Goal: Information Seeking & Learning: Learn about a topic

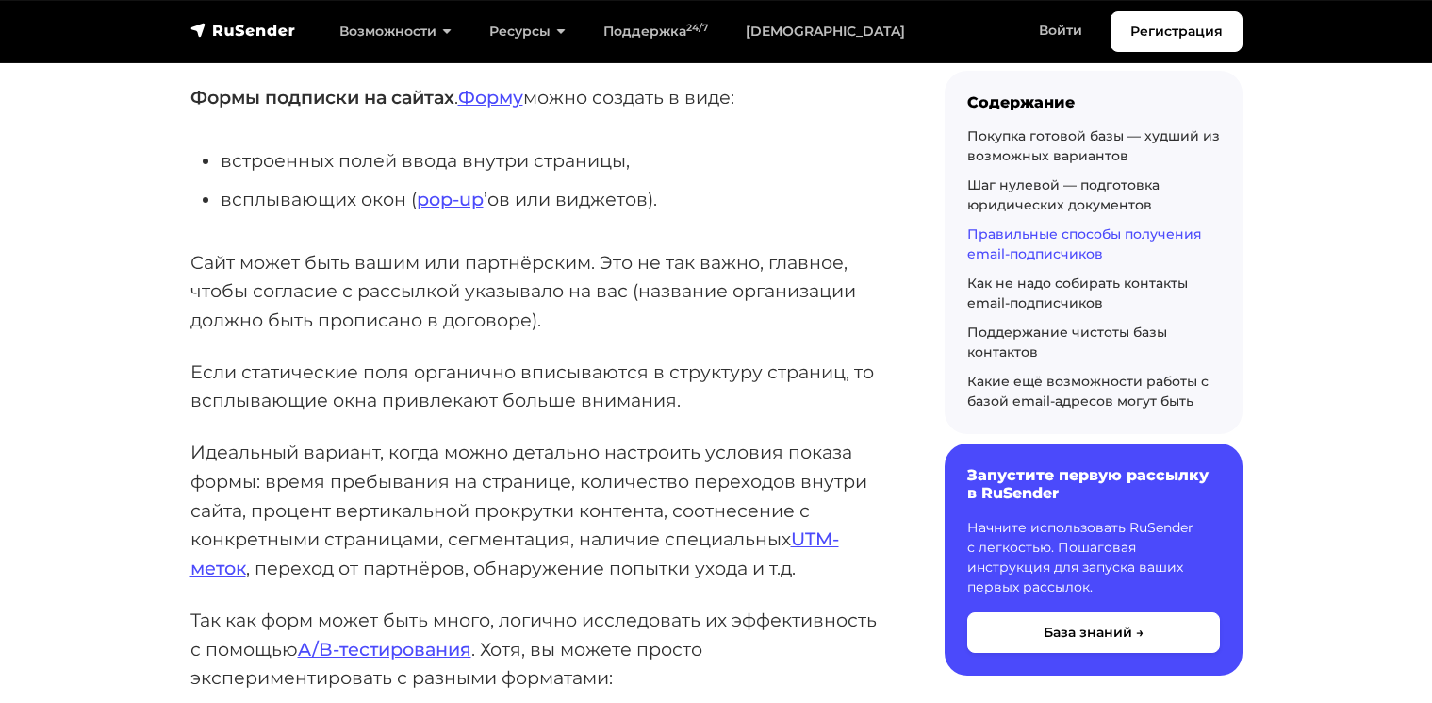
scroll to position [3142, 0]
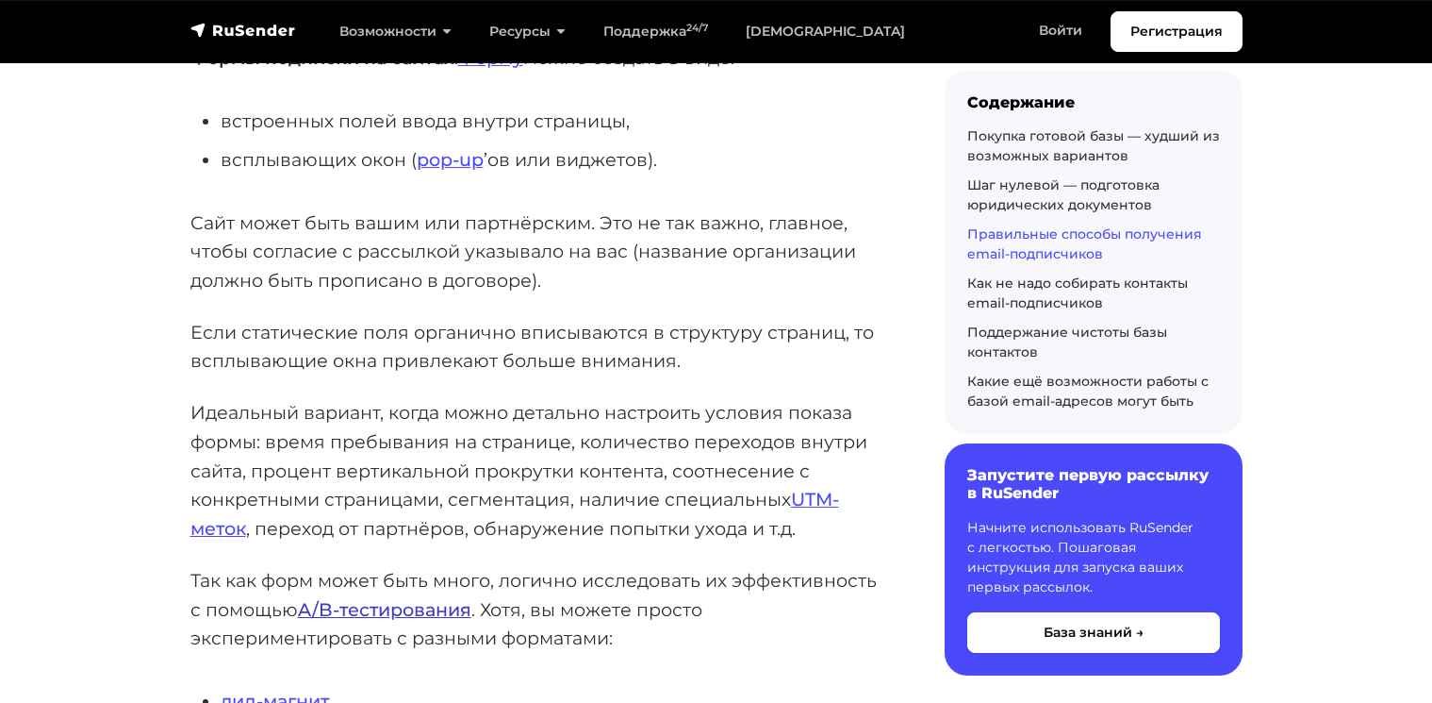
click at [333, 598] on link "A/B-тестирования" at bounding box center [385, 609] width 174 height 23
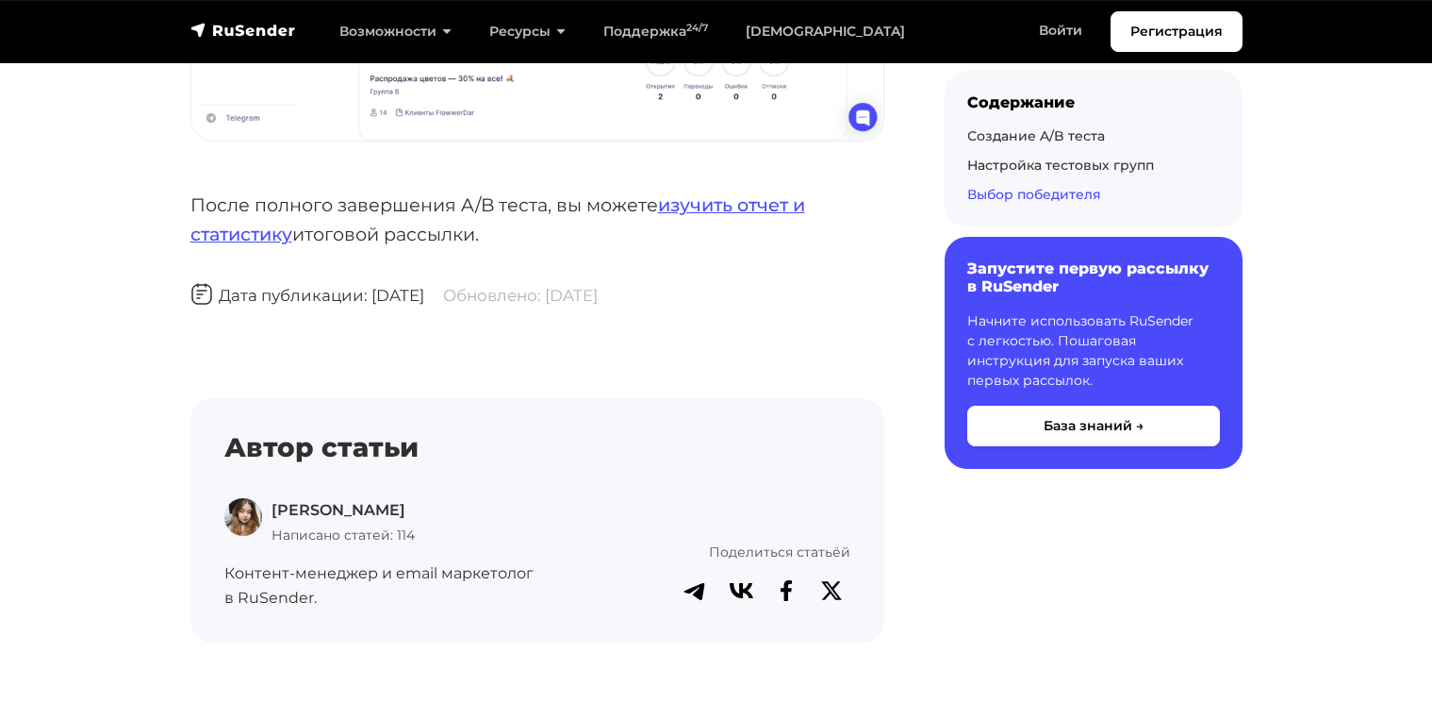
scroll to position [9532, 0]
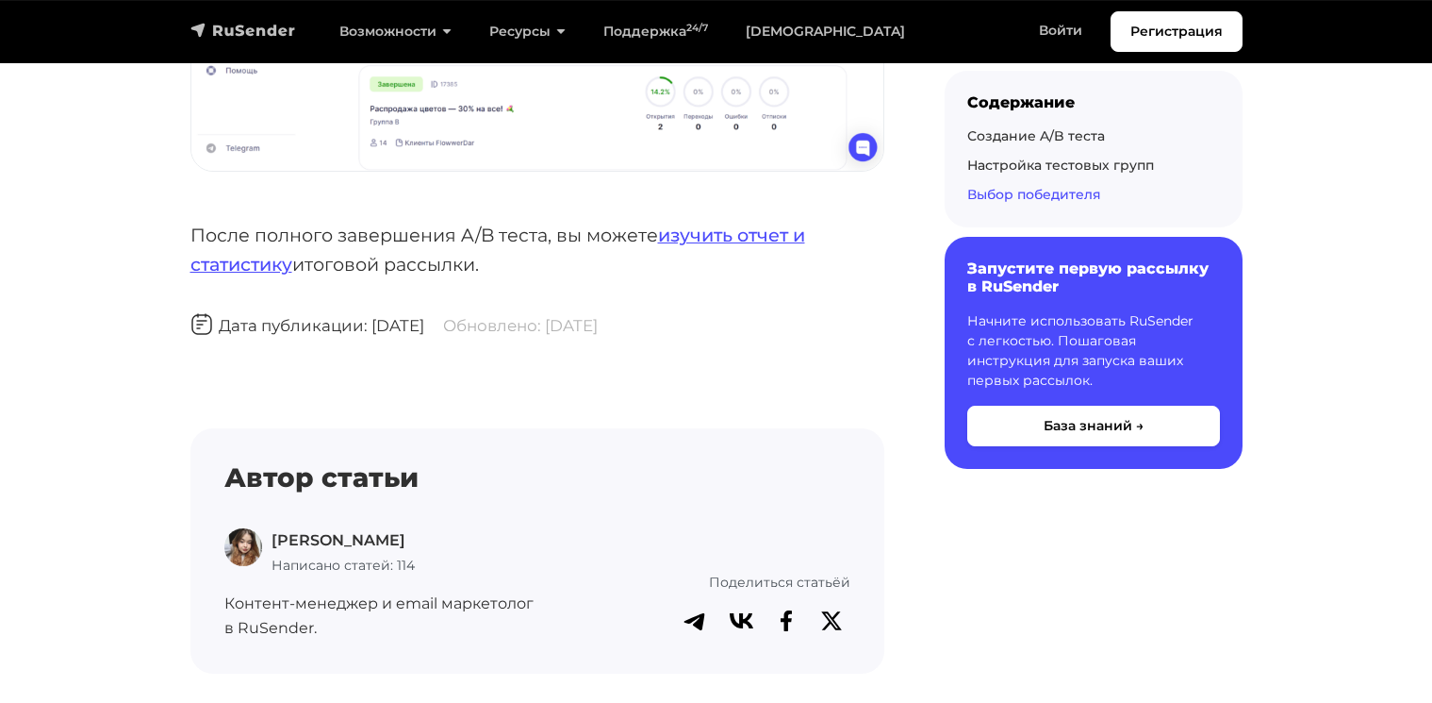
click at [221, 26] on img "navbar" at bounding box center [243, 30] width 106 height 19
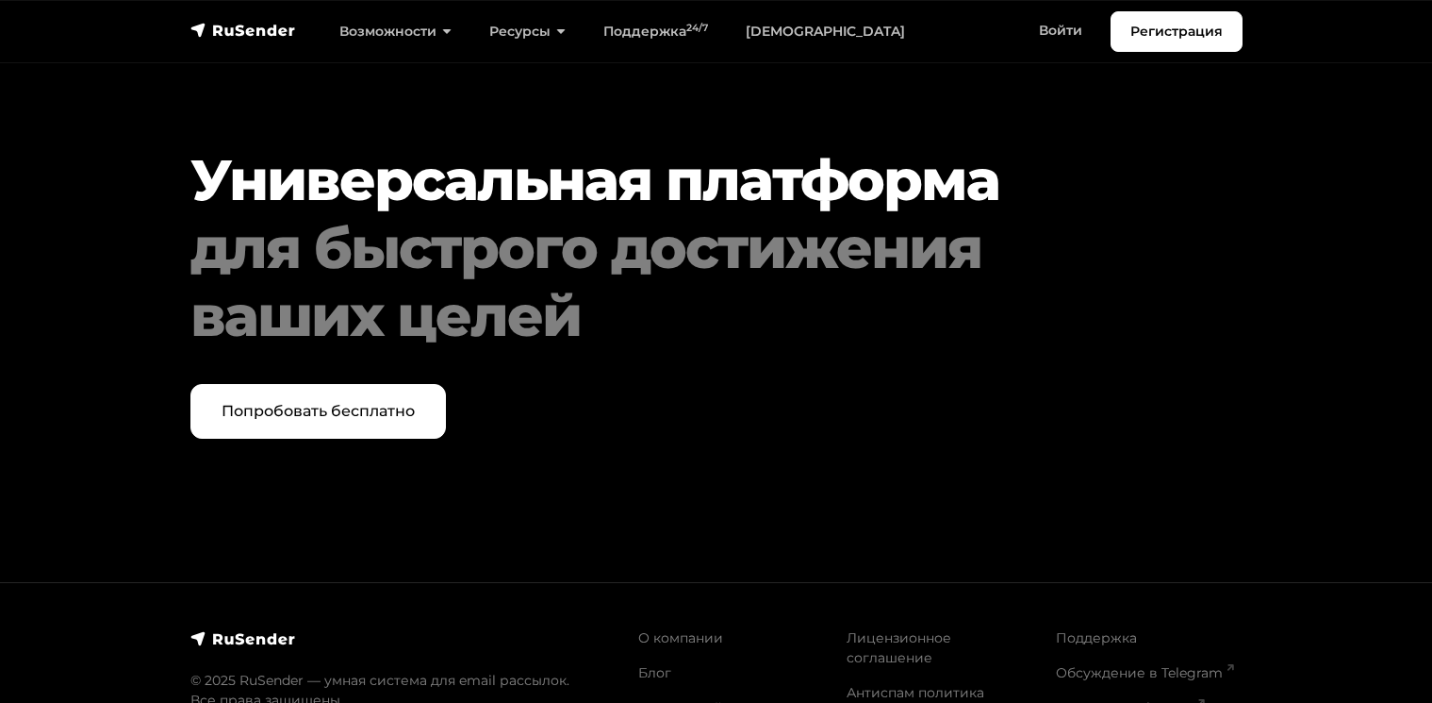
scroll to position [9782, 0]
